Goal: Use online tool/utility: Utilize a website feature to perform a specific function

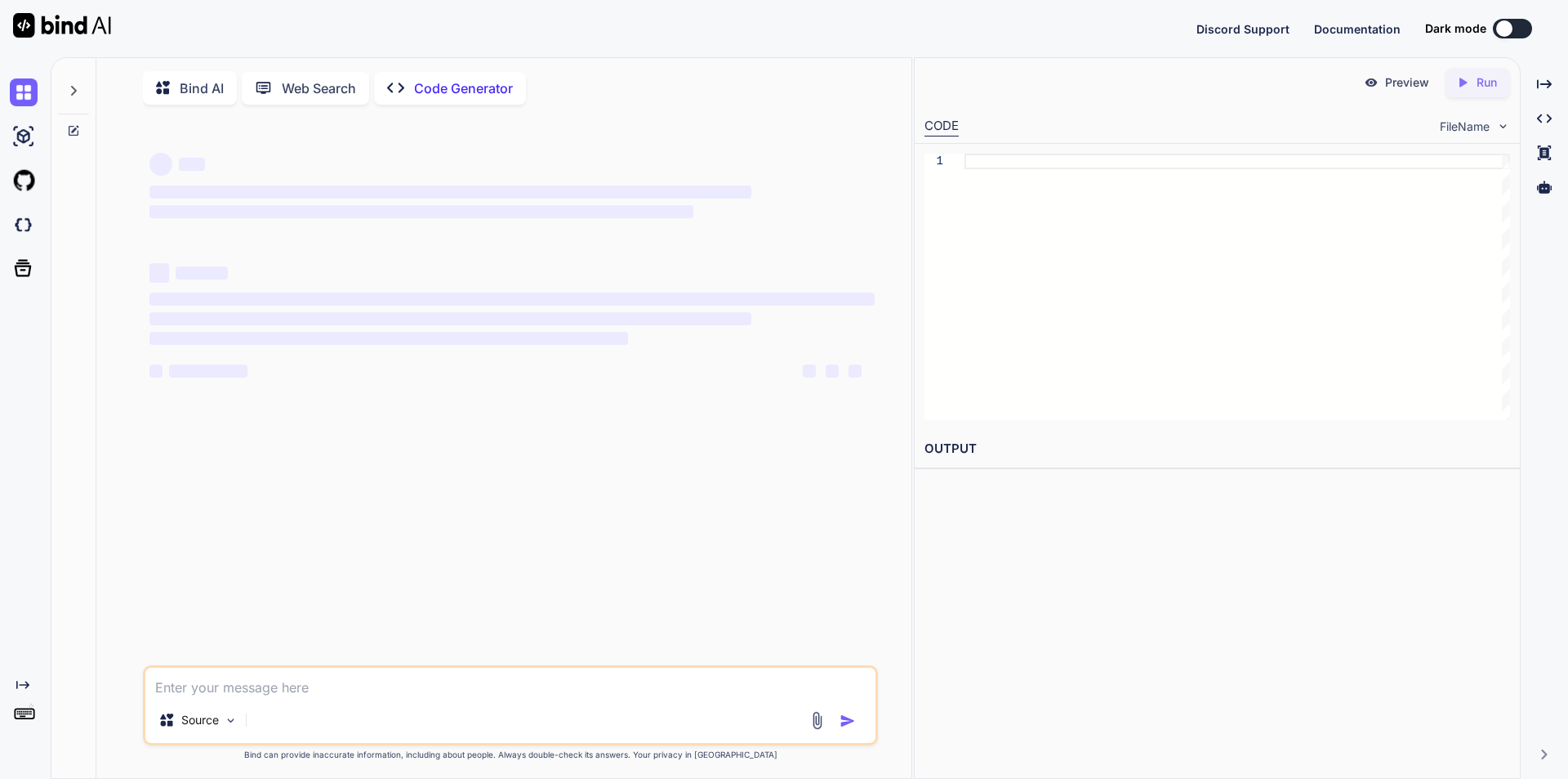
click at [225, 674] on textarea at bounding box center [510, 682] width 730 height 30
type textarea "x"
click at [239, 684] on textarea at bounding box center [510, 682] width 730 height 30
type textarea "i"
type textarea "x"
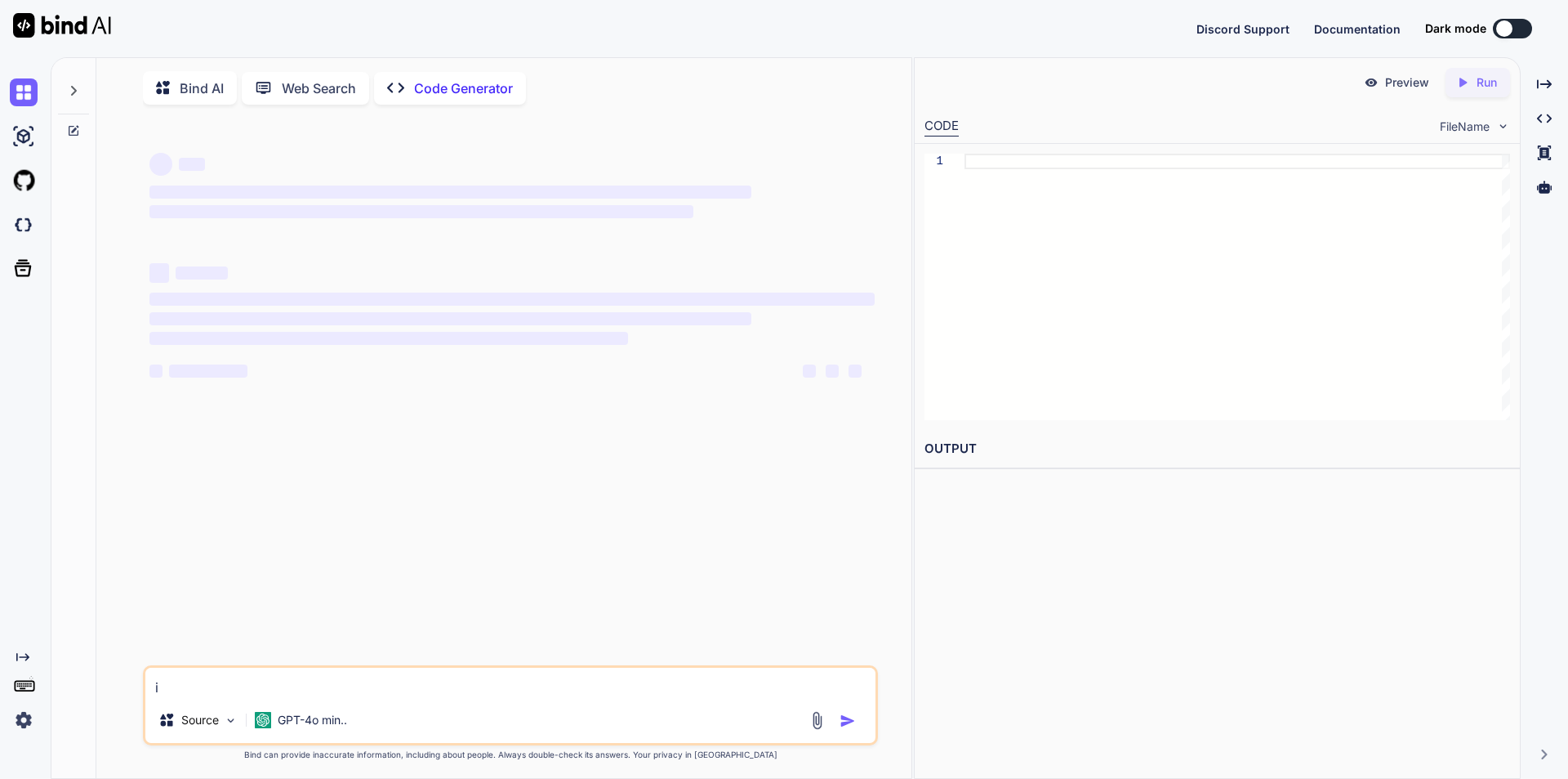
type textarea "i"
type textarea "x"
type textarea "i e"
type textarea "x"
type textarea "i"
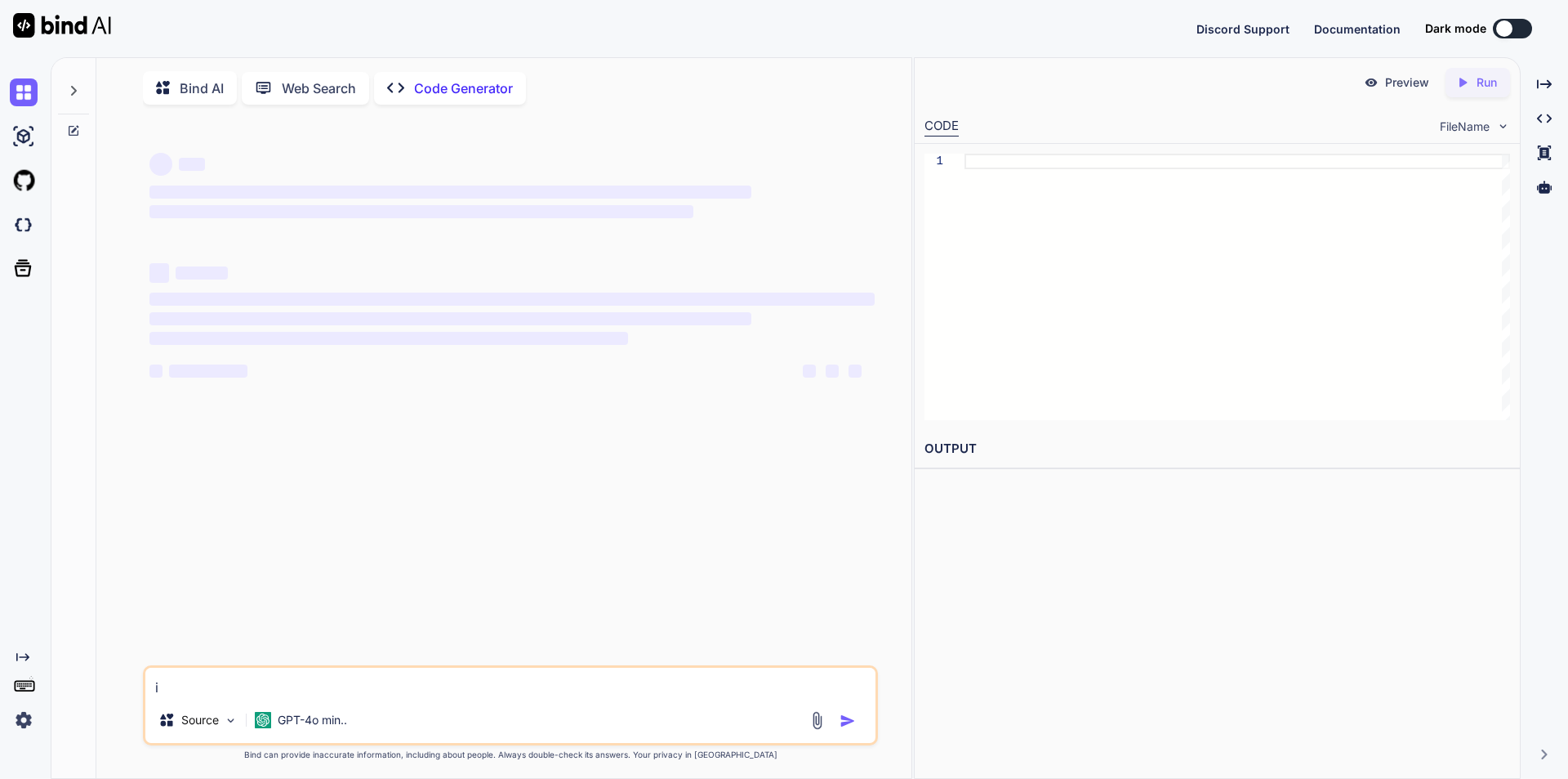
type textarea "x"
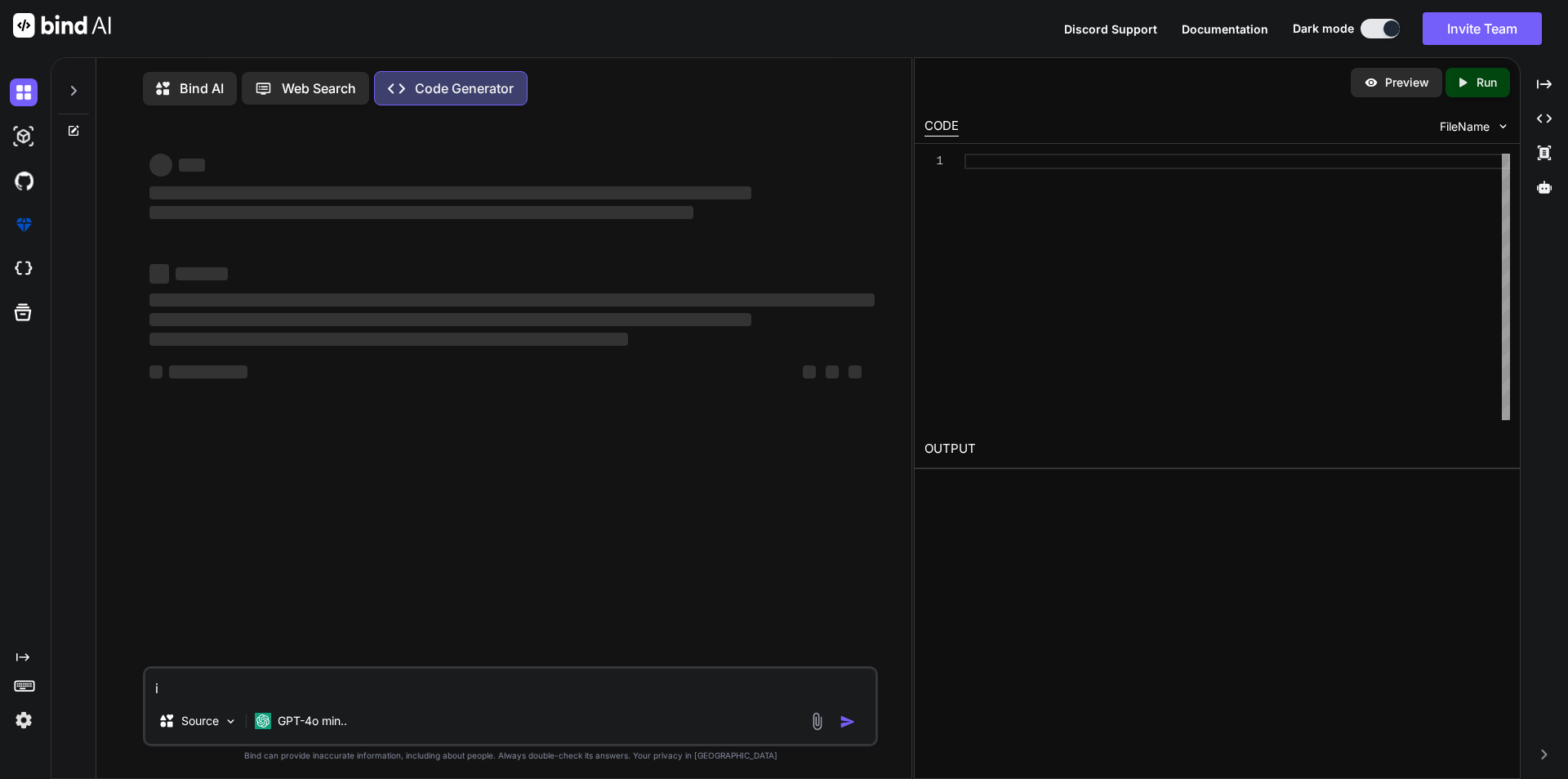
type textarea "i w"
type textarea "x"
type textarea "i wa"
type textarea "x"
type textarea "i wan"
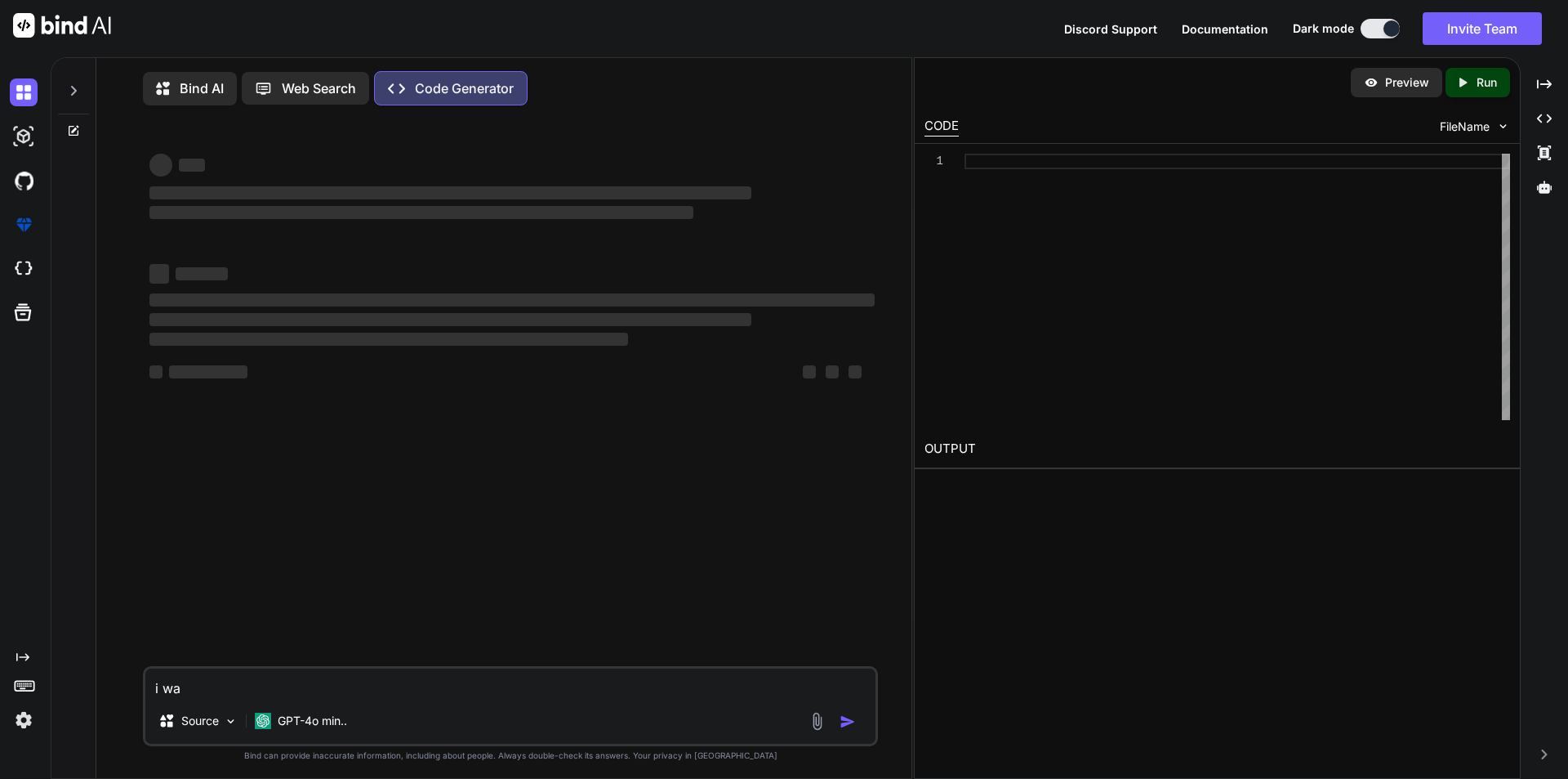
type textarea "x"
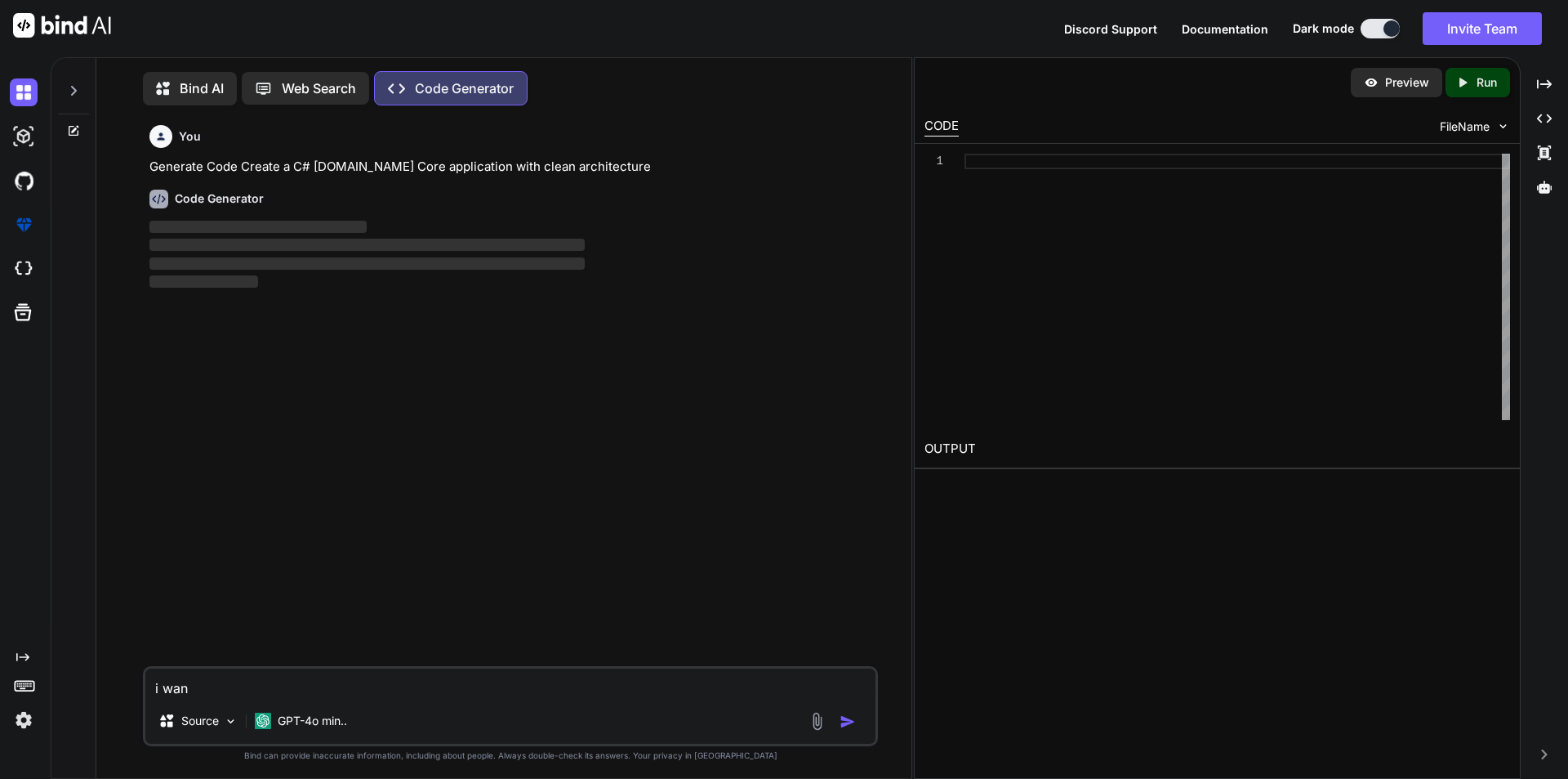
scroll to position [7, 0]
type textarea "i want"
type textarea "x"
type textarea "i want"
type textarea "x"
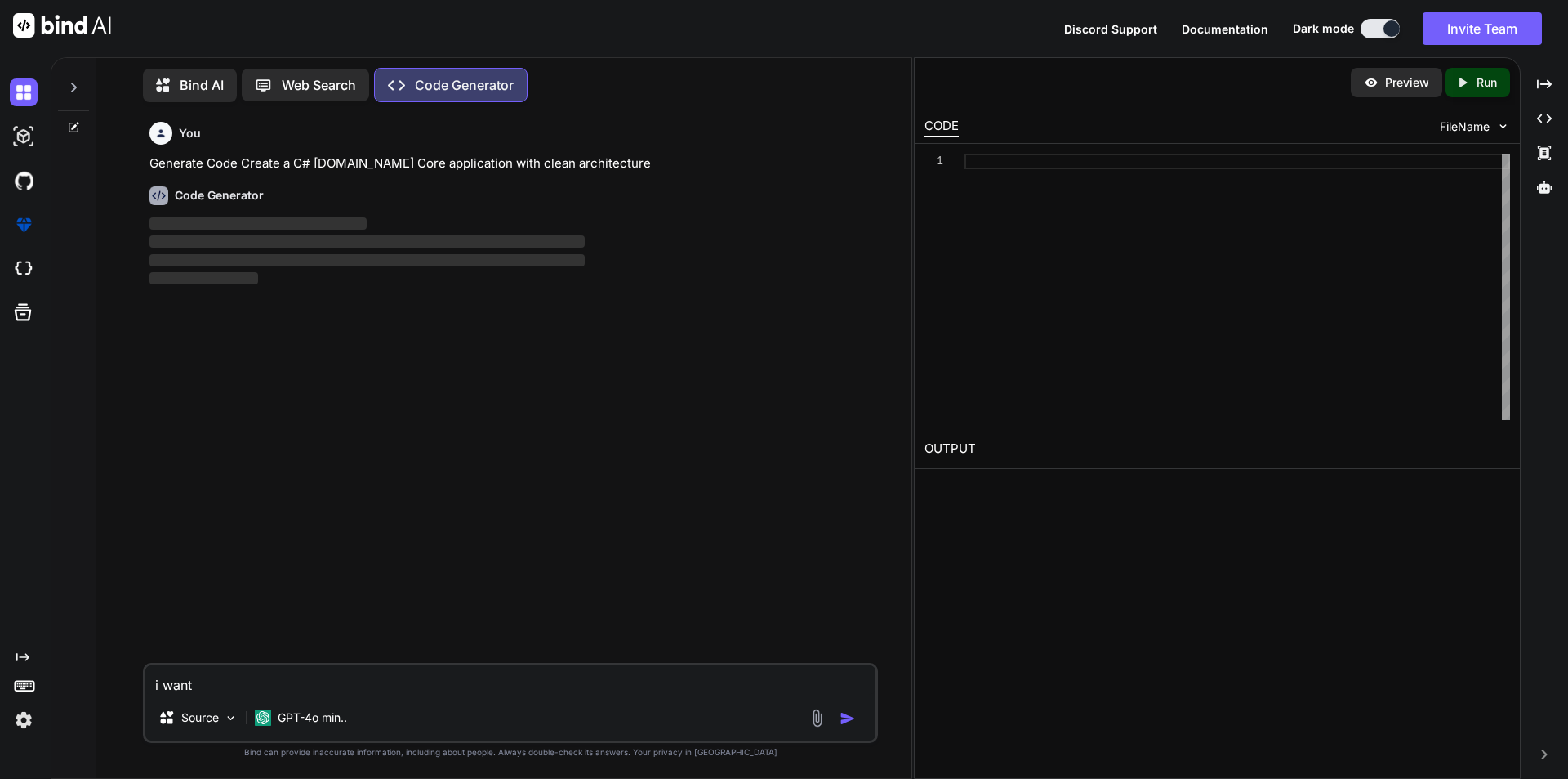
type textarea "i want t"
type textarea "x"
type textarea "i want to"
type textarea "x"
type textarea "i want to"
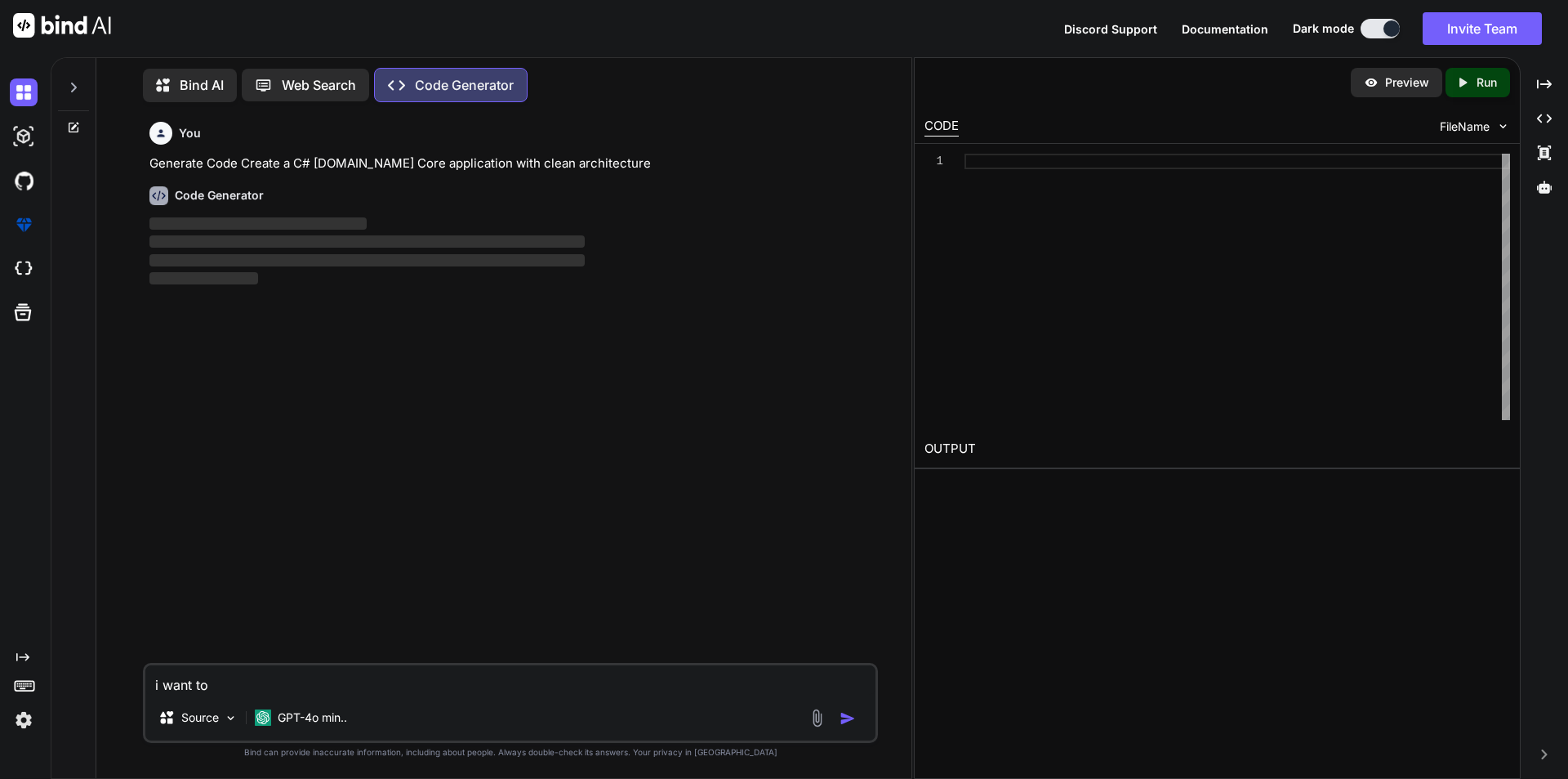
type textarea "x"
type textarea "i want to c"
type textarea "x"
type textarea "i want to cr"
type textarea "x"
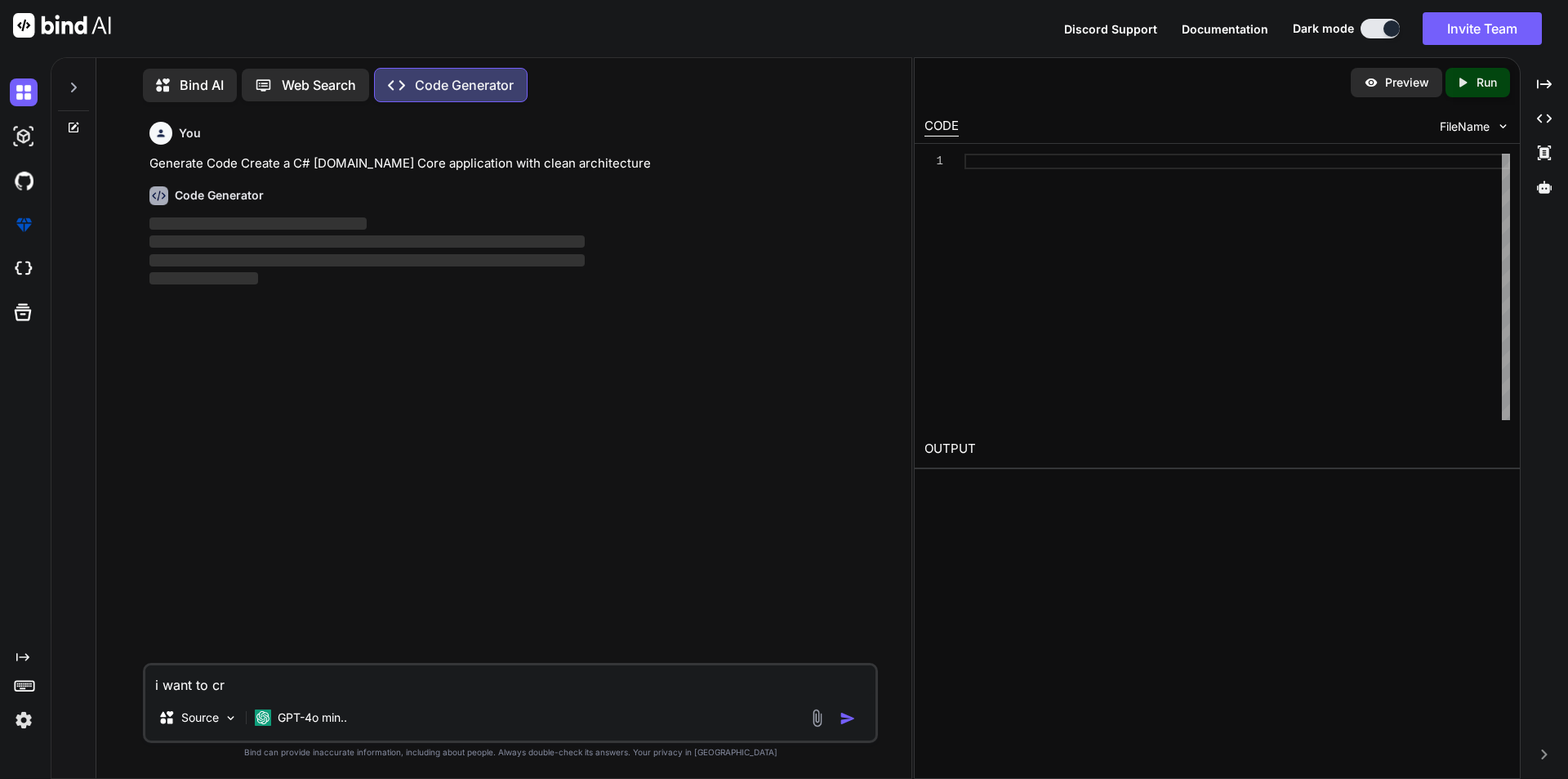
type textarea "i want to cre"
type textarea "x"
type textarea "i want to crea"
type textarea "x"
type textarea "i want to creat"
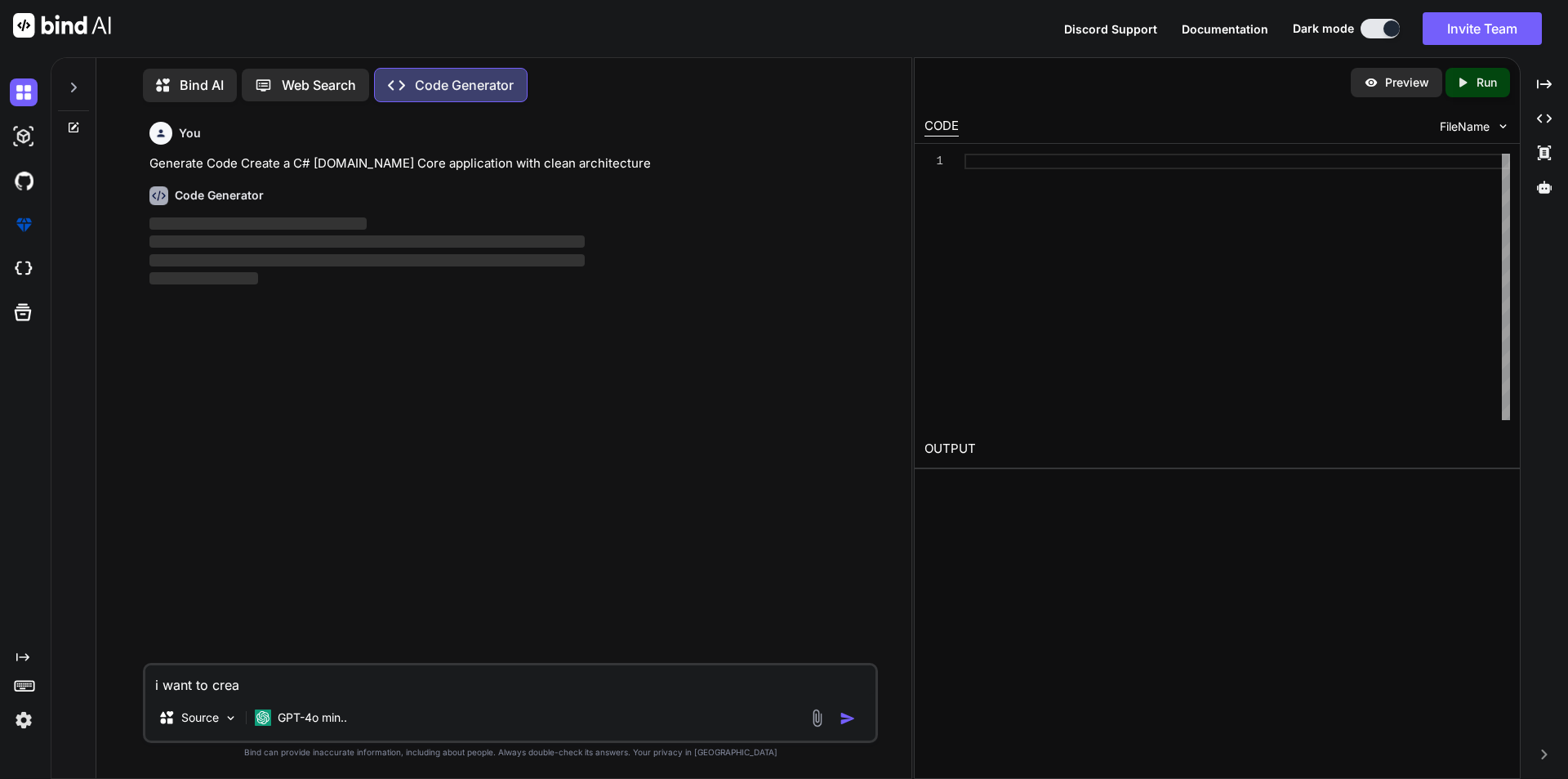
type textarea "x"
type textarea "i want to create"
type textarea "x"
type textarea "i want to create"
type textarea "x"
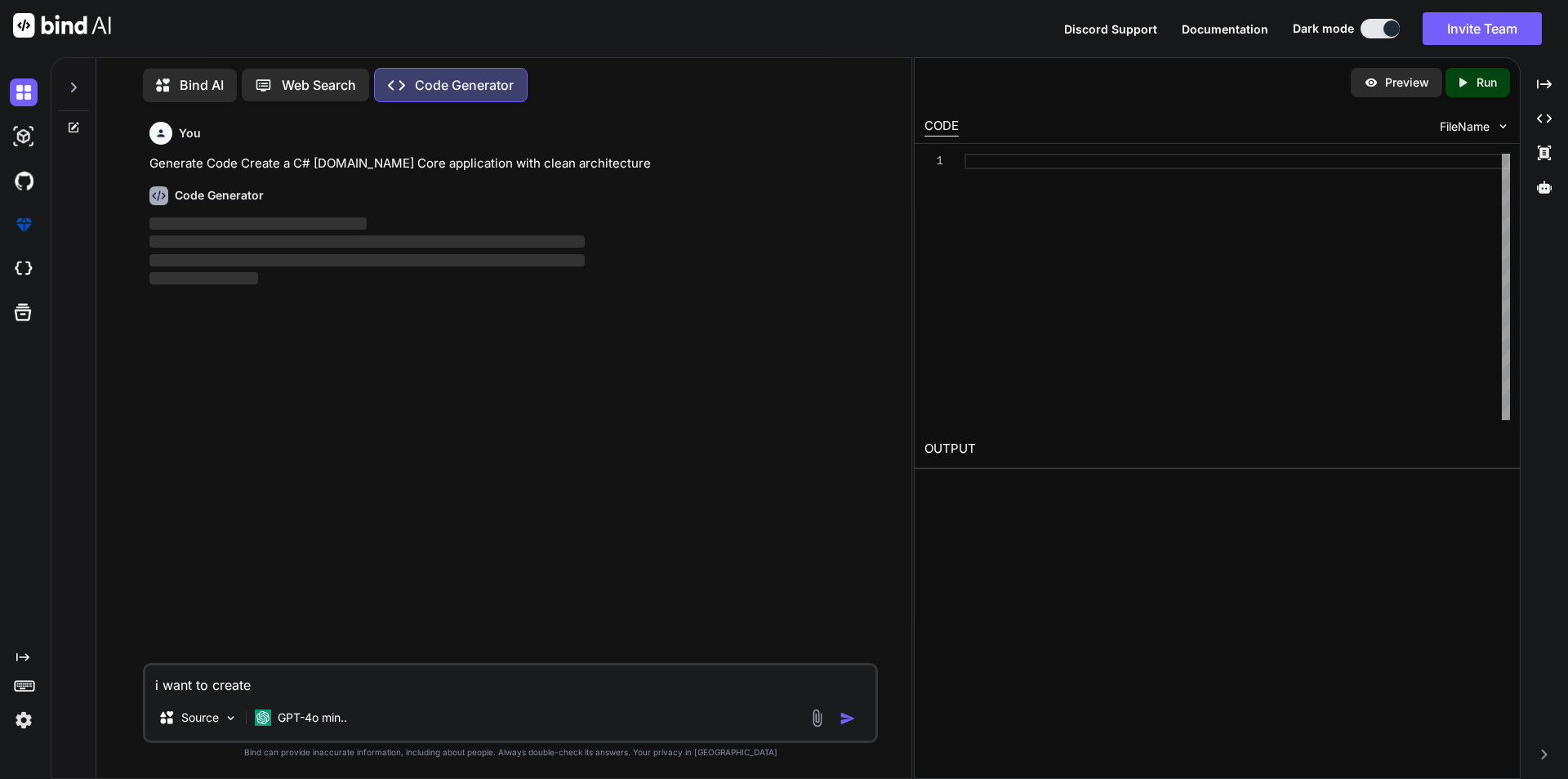
type textarea "i want to create t"
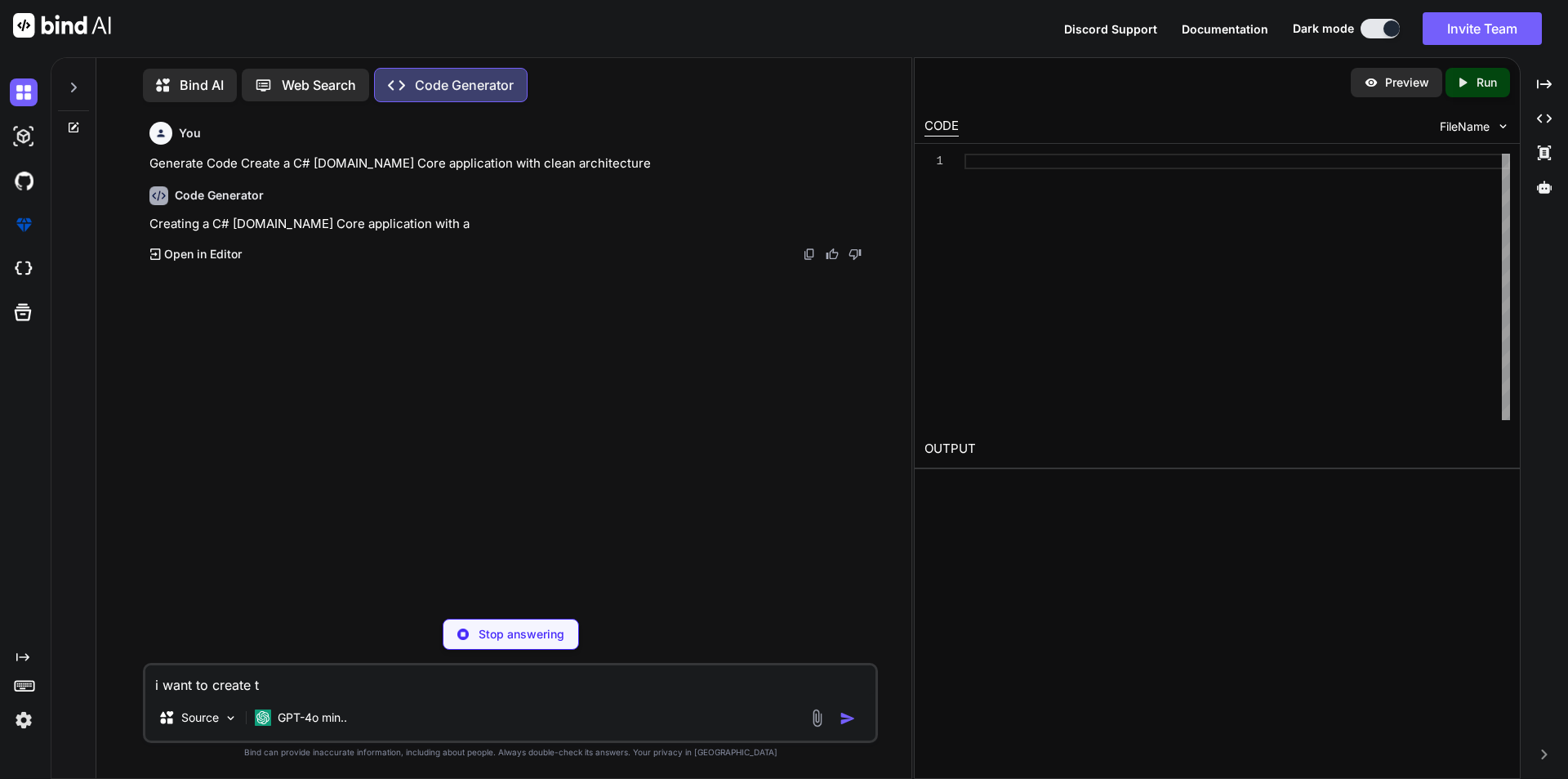
type textarea "x"
type textarea "i want to create th"
type textarea "x"
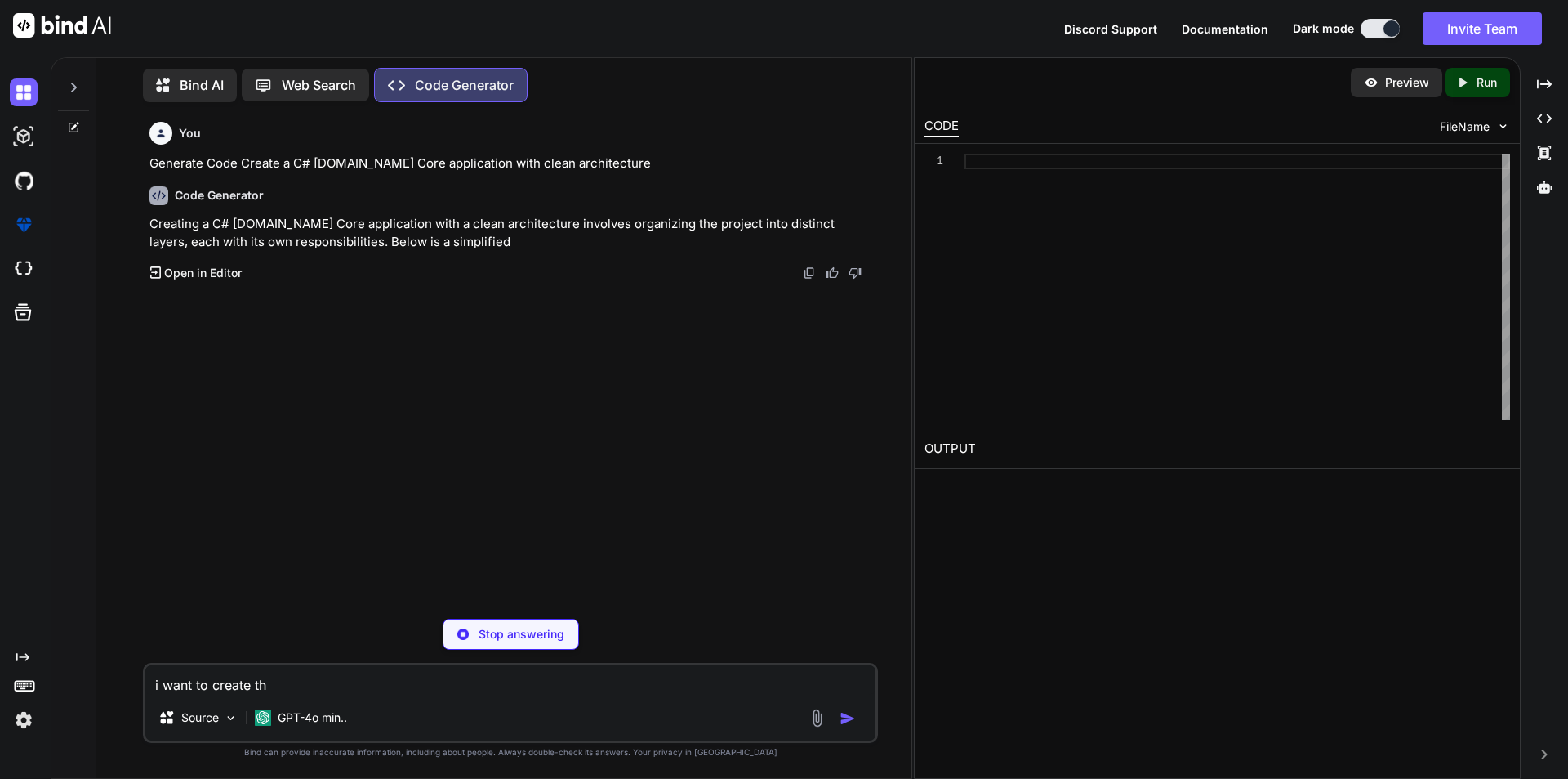
type textarea "i want to create the"
type textarea "x"
type textarea "i want to create the"
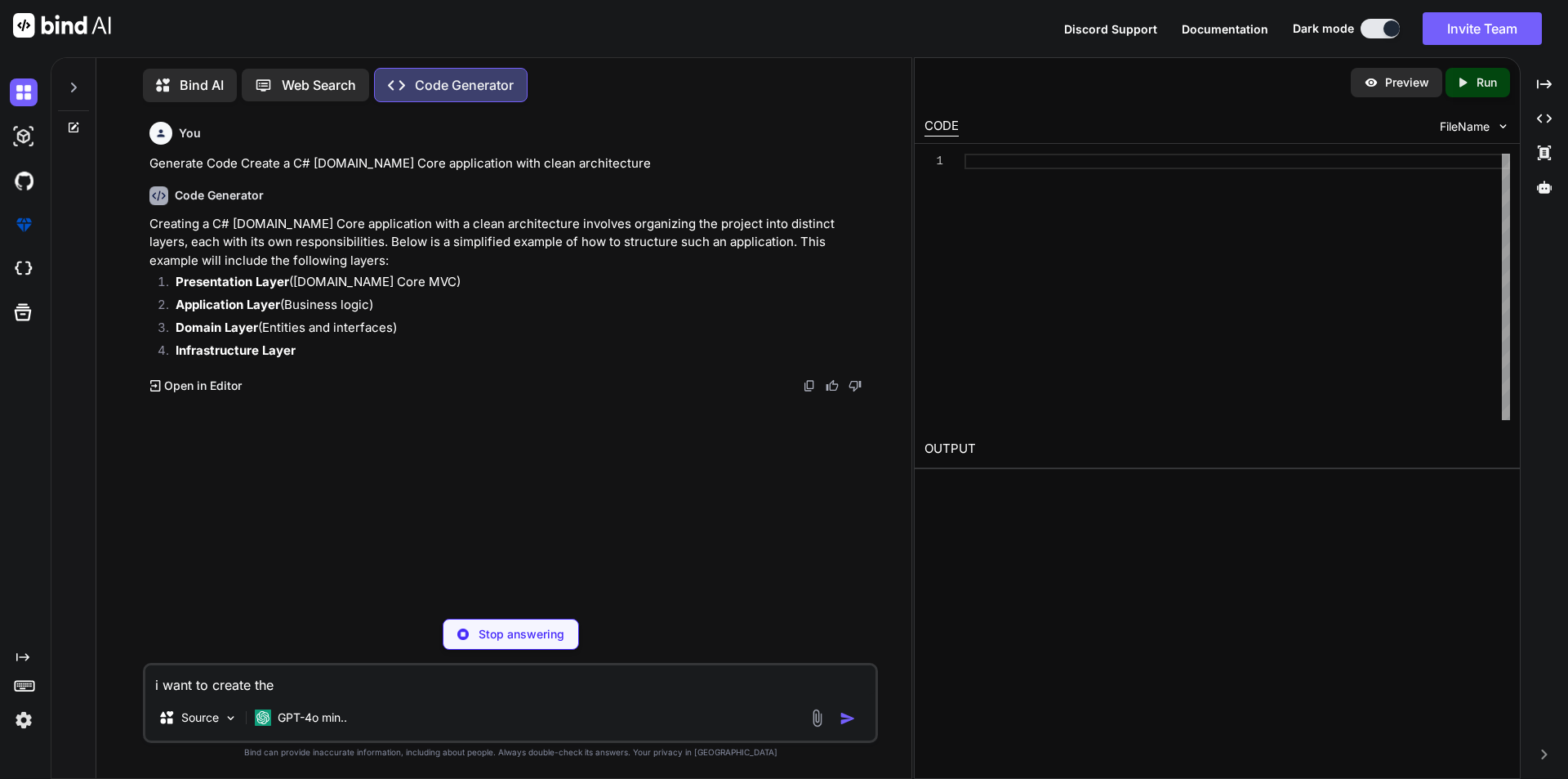
type textarea "x"
type textarea "i want to create the a"
type textarea "x"
type textarea "i want to create the ar"
type textarea "x"
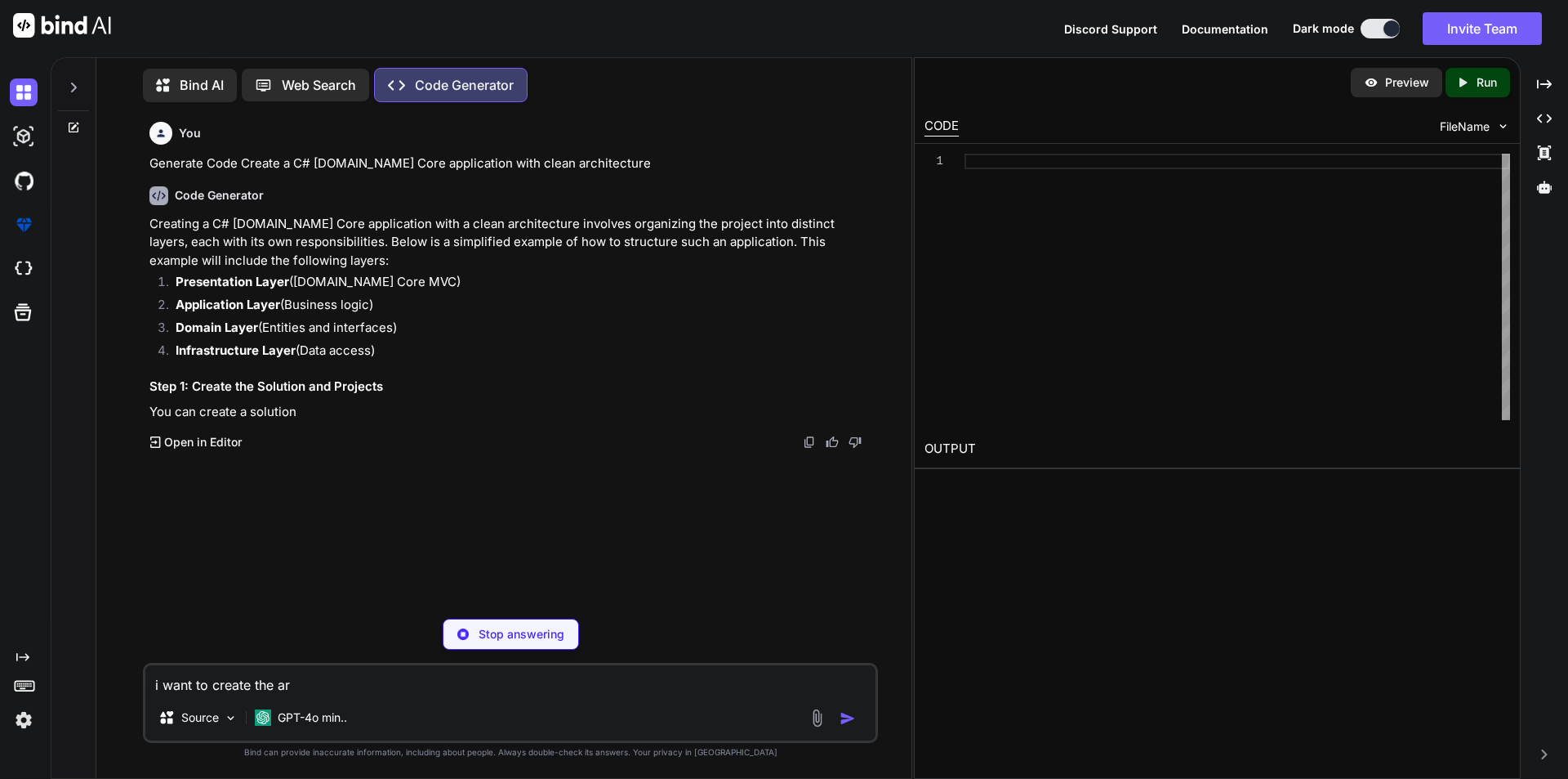
type textarea "i want to create the arc"
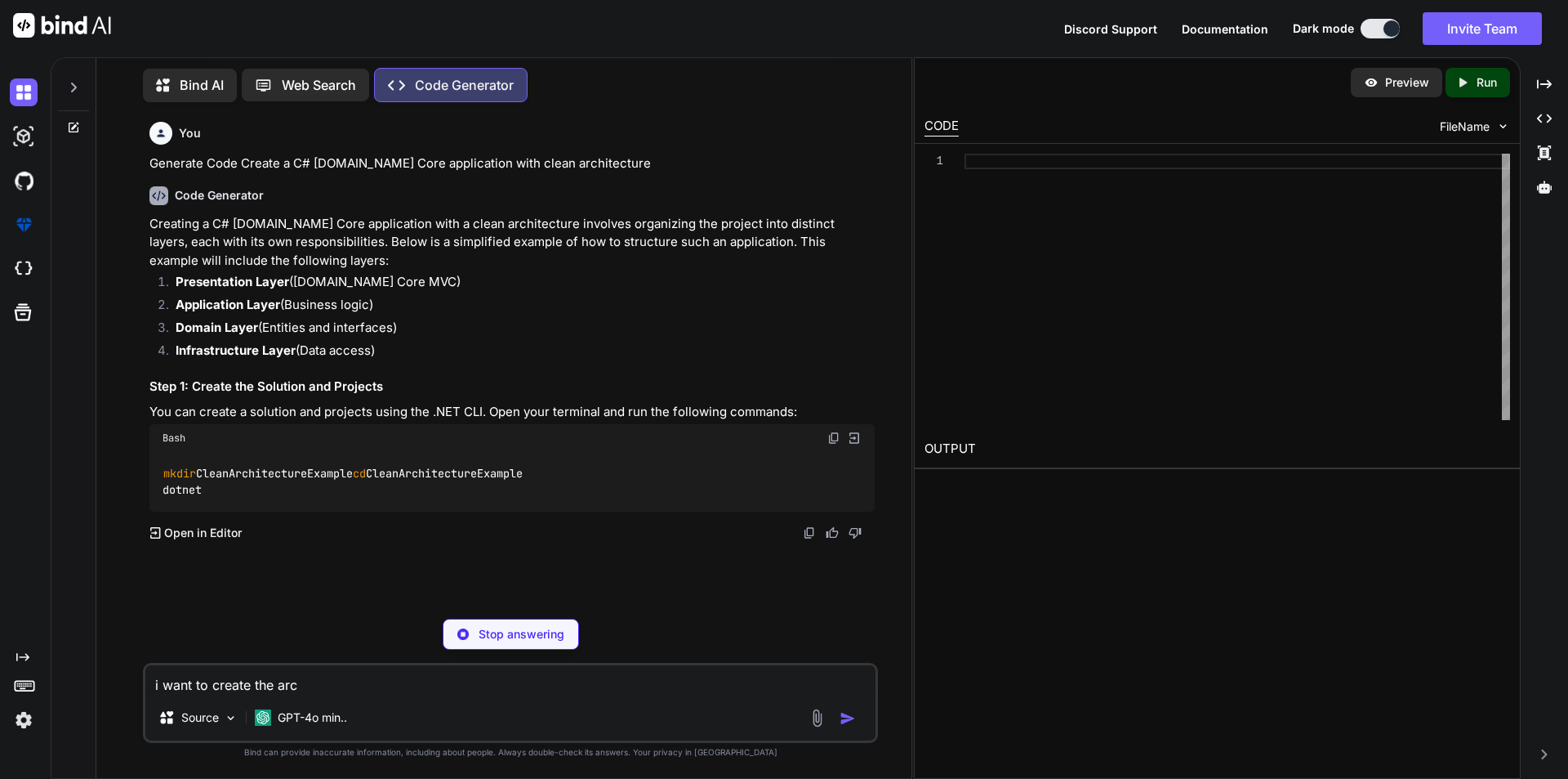
type textarea "x"
type textarea "i want to create the arch"
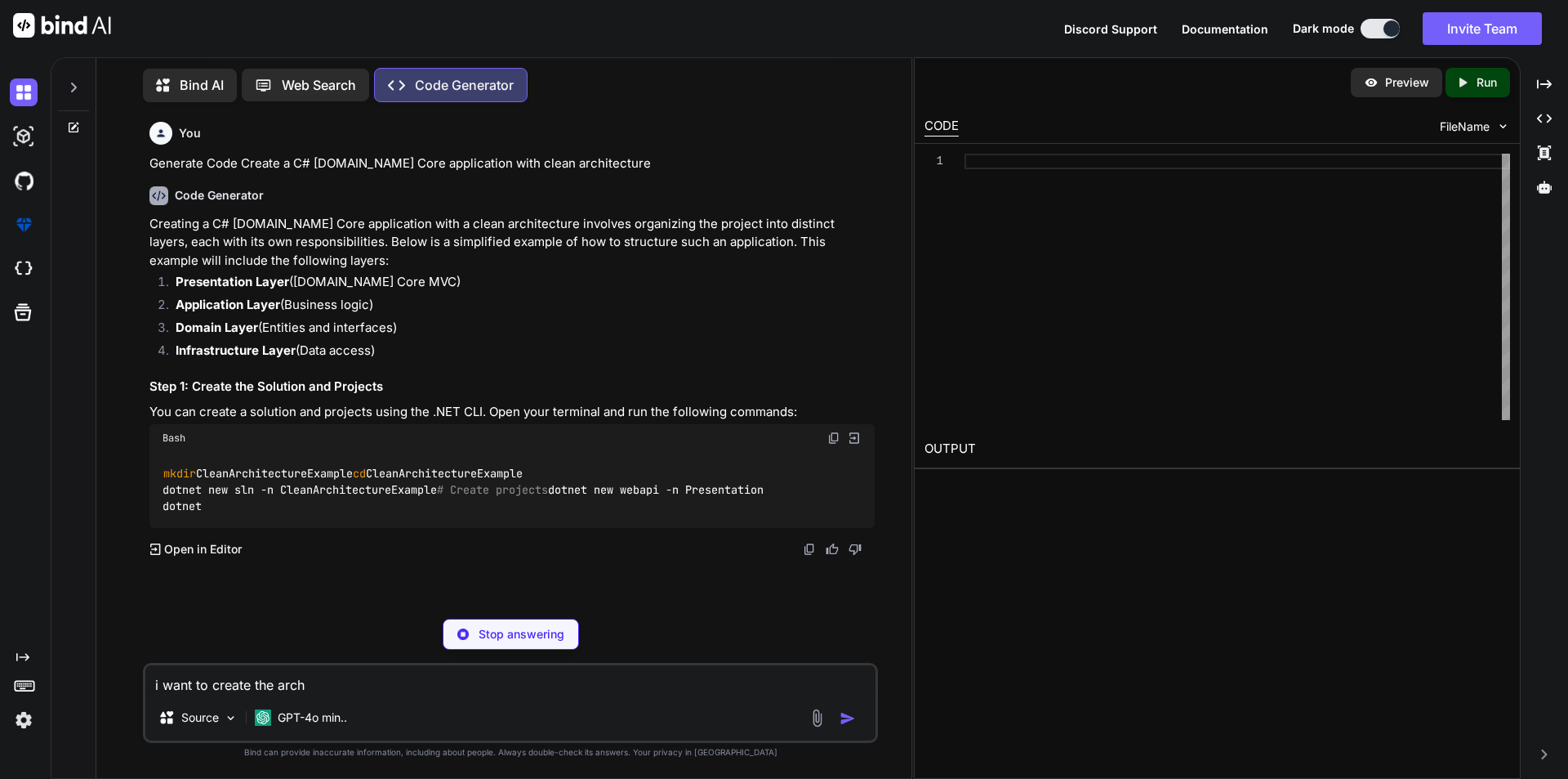
type textarea "x"
type textarea "i want to create the archi"
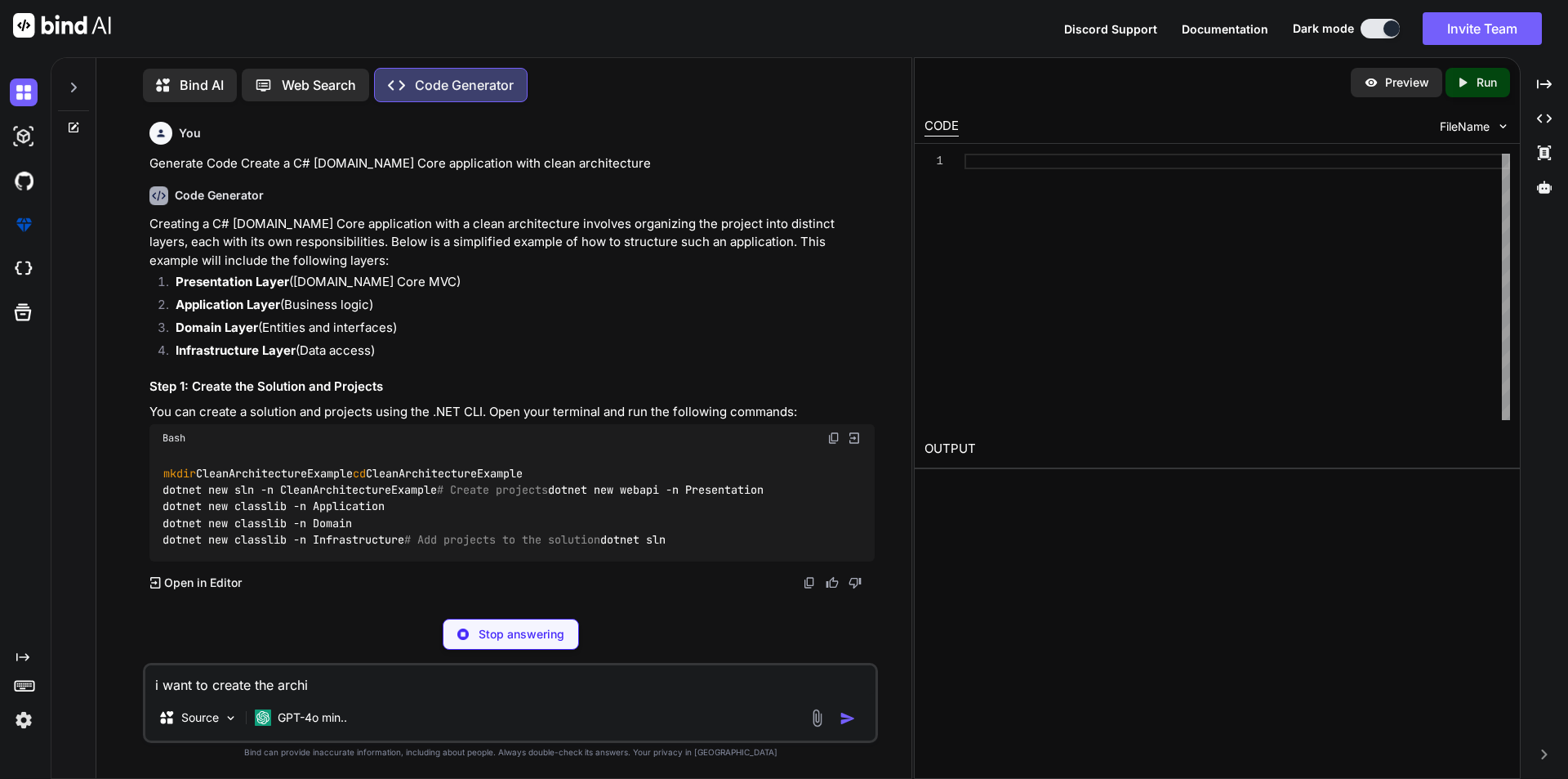
type textarea "x"
type textarea "i want to create the [PERSON_NAME]"
type textarea "x"
type textarea "i want to create the archite"
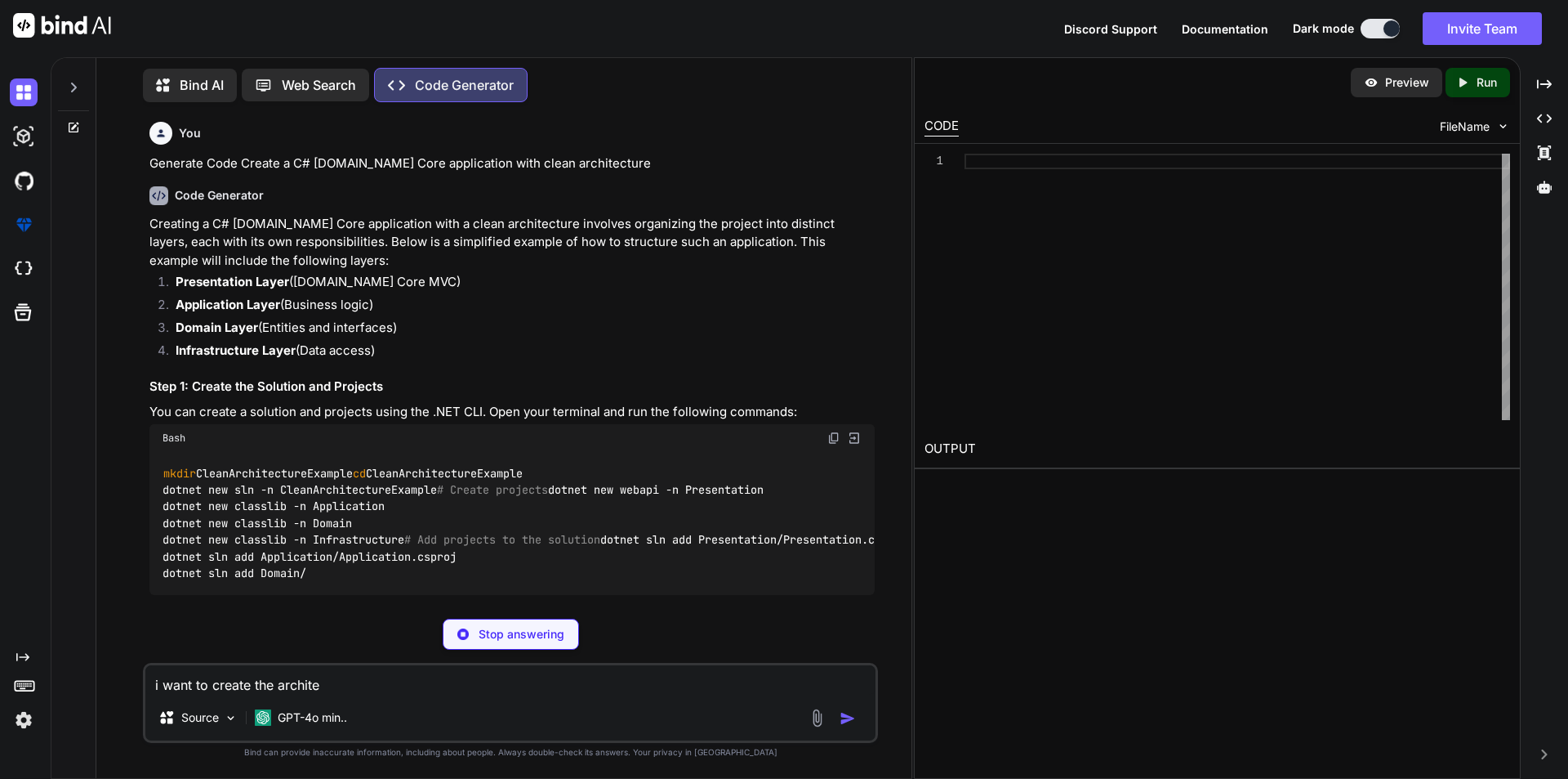
type textarea "x"
type textarea "i want to create the architec"
type textarea "x"
type textarea "i want to create the architect"
type textarea "x"
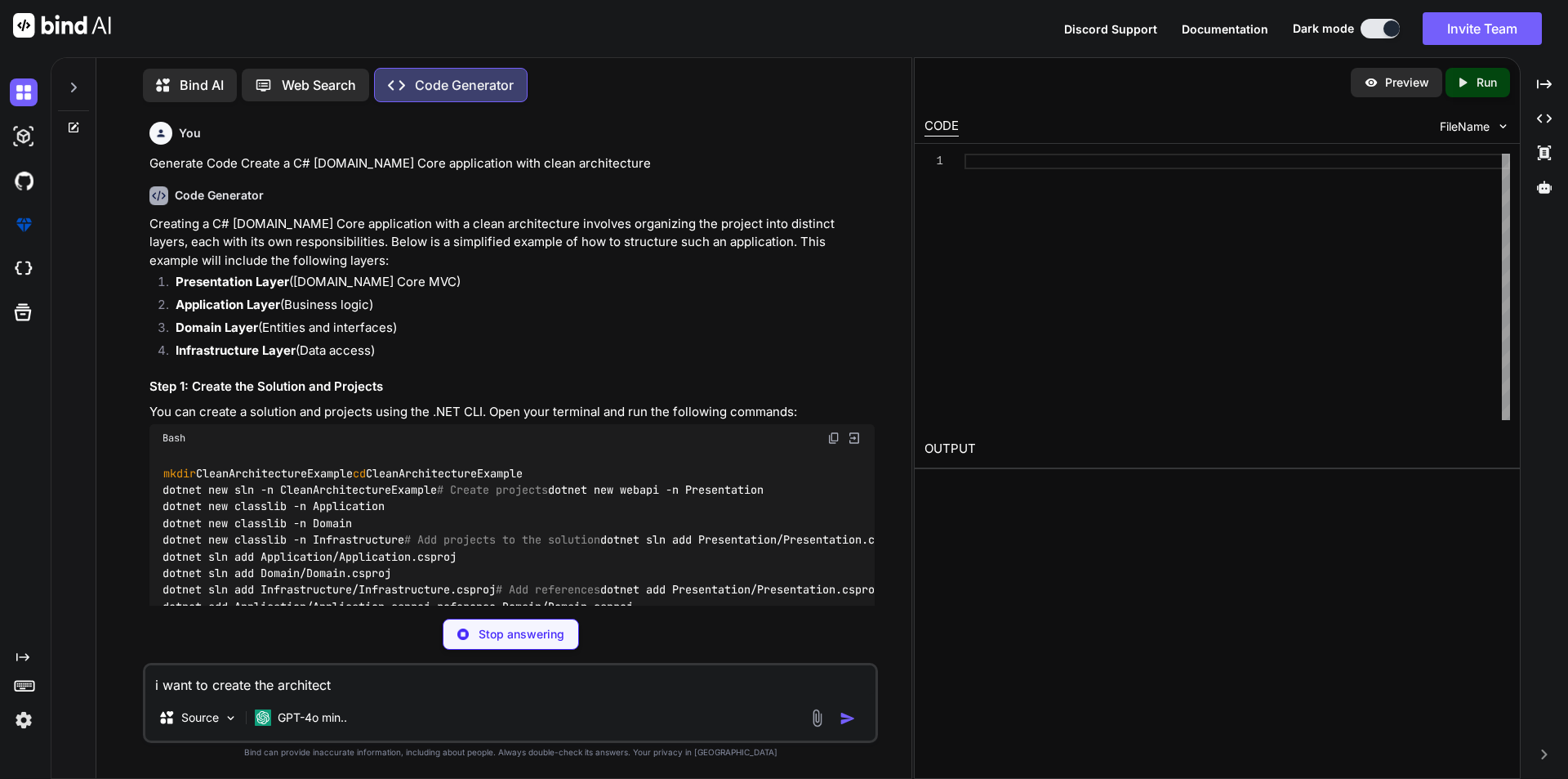
type textarea "i want to create the architectu"
type textarea "x"
type textarea "i want to create the architectur"
type textarea "x"
type textarea "i want to create the architecture"
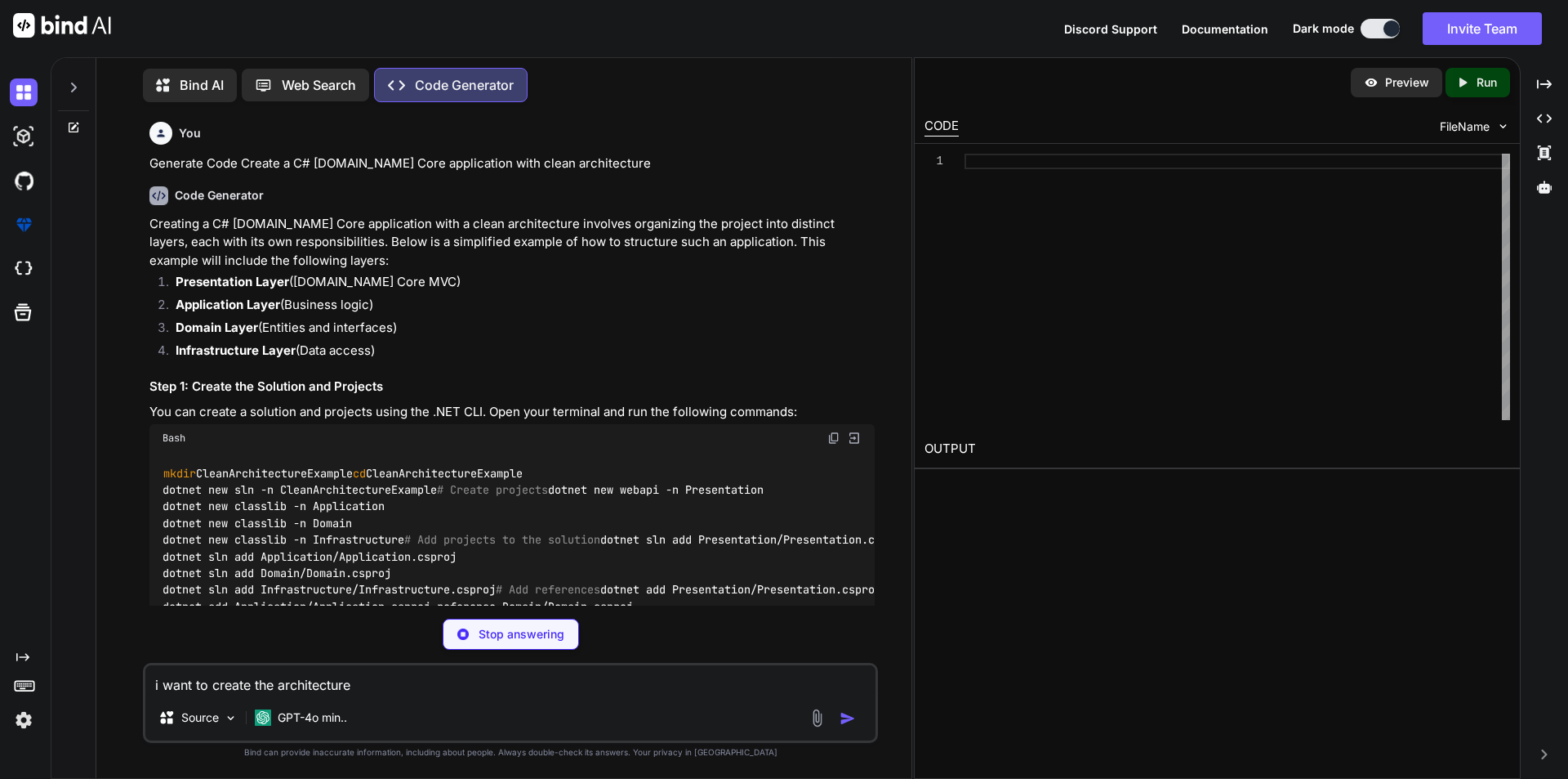
type textarea "x"
type textarea "i want to create the architecture"
type textarea "x"
type textarea "dotnet add Application/Application.csproj reference Infrastructure/Infrastructu…"
type textarea "x"
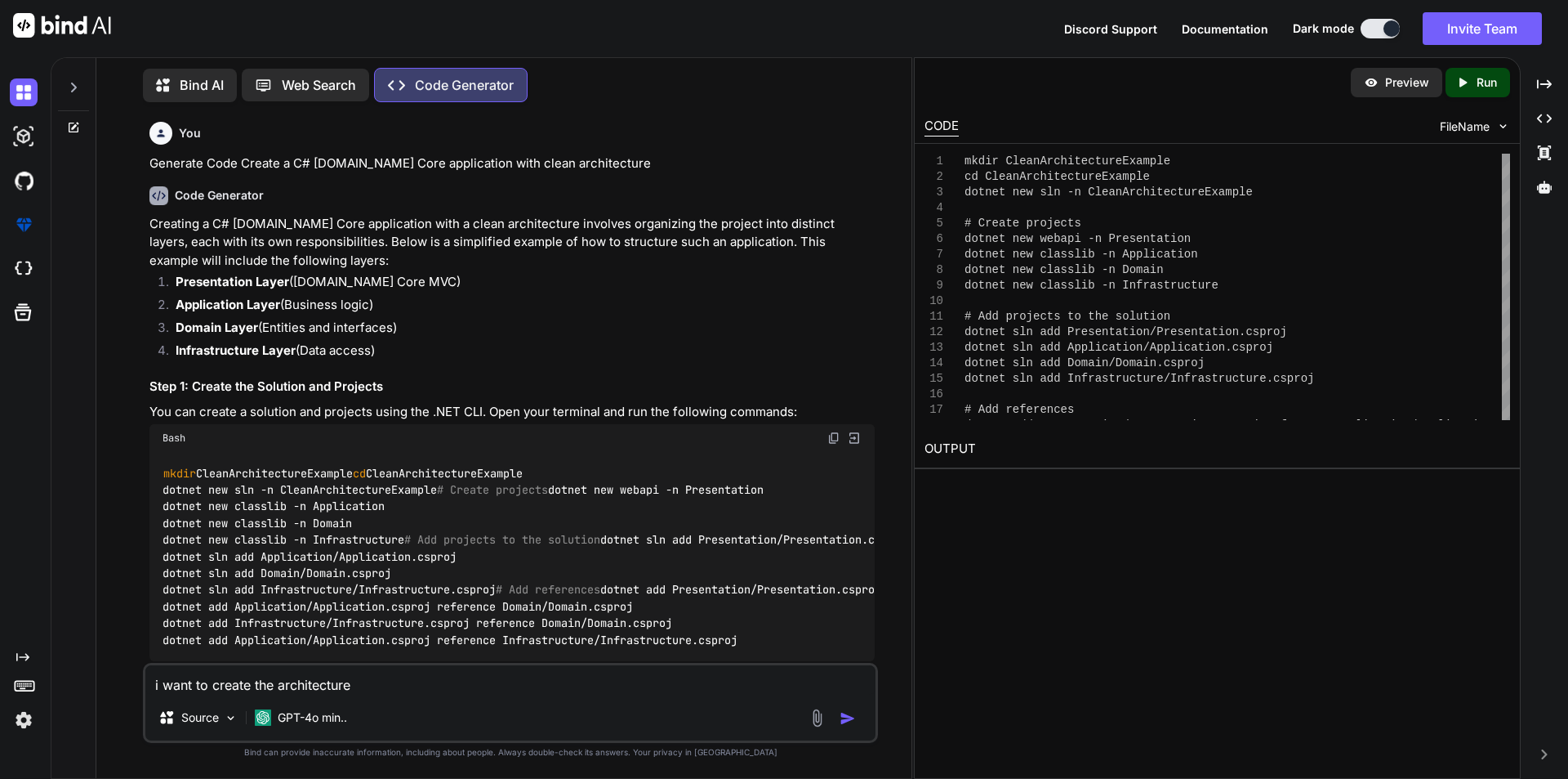
type textarea "i want to create the architecture"
